Goal: Task Accomplishment & Management: Manage account settings

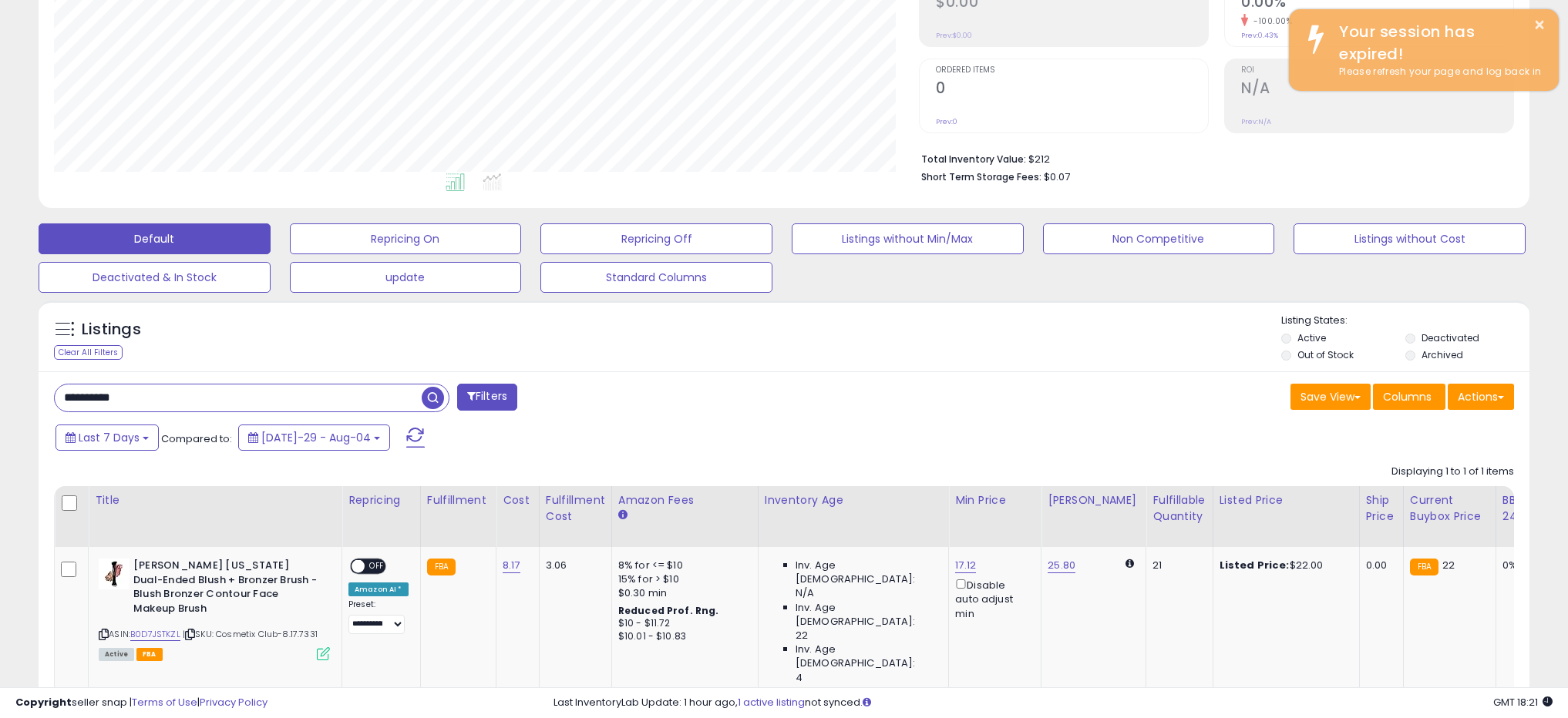
scroll to position [316, 865]
